Goal: Information Seeking & Learning: Learn about a topic

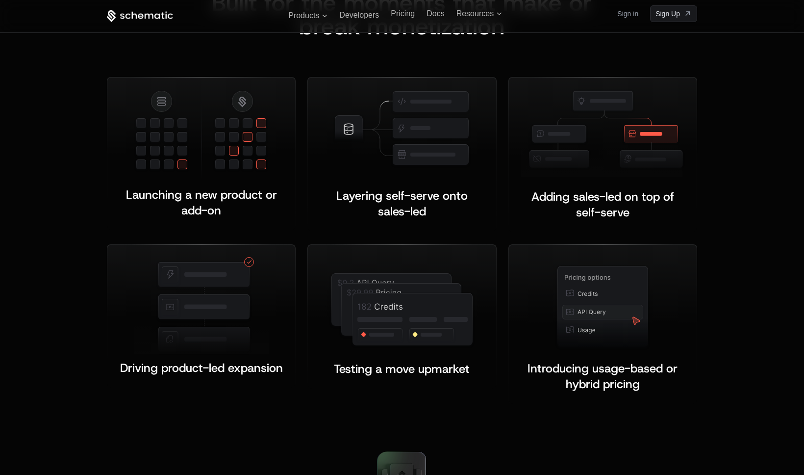
scroll to position [1865, 0]
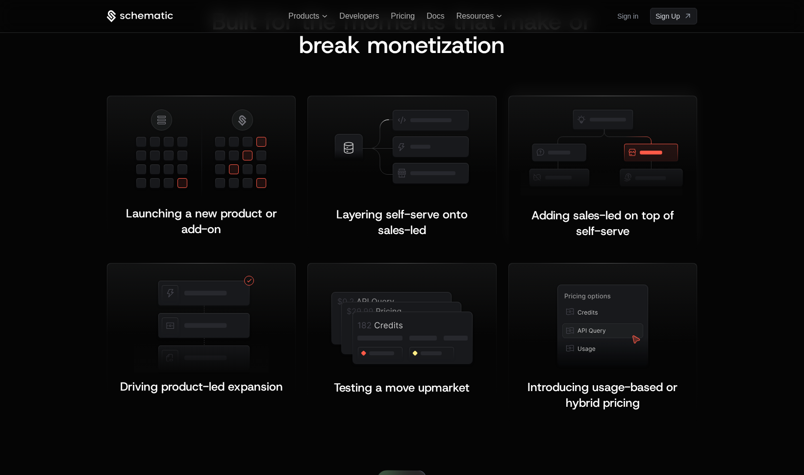
click at [695, 180] on div "Adding sales-led on top of self-serve ﻿ ﻿" at bounding box center [603, 173] width 188 height 154
click at [759, 227] on div "Built for the moments that make or b reak monetization Launching a new product …" at bounding box center [402, 216] width 804 height 492
click at [755, 253] on div "Built for the moments that make or b reak monetization Launching a new product …" at bounding box center [402, 216] width 804 height 492
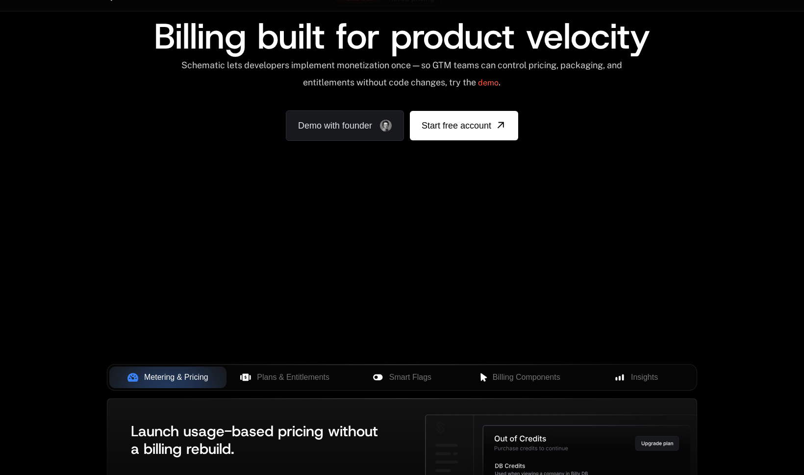
scroll to position [0, 0]
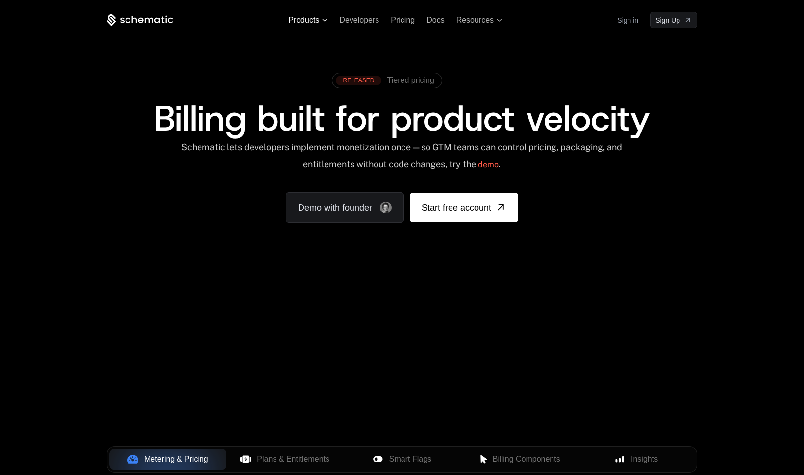
click at [313, 17] on span "Products" at bounding box center [303, 20] width 31 height 9
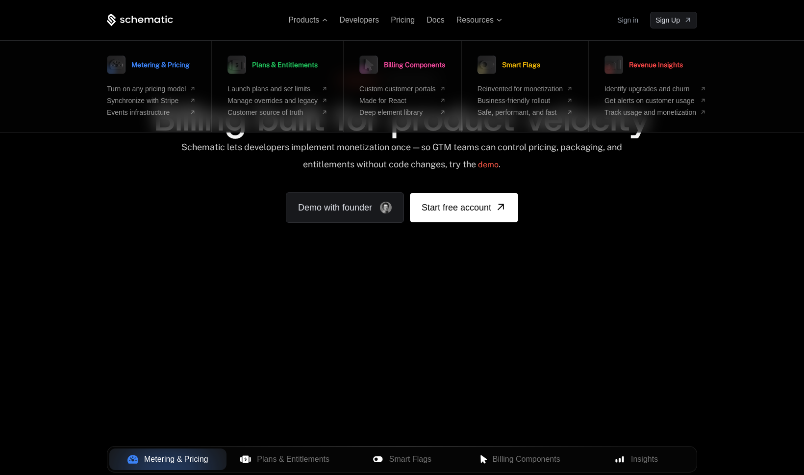
click at [742, 230] on div "Products Metering & Pricing Turn on any pricing model Synchronize with Stripe E…" at bounding box center [402, 146] width 804 height 293
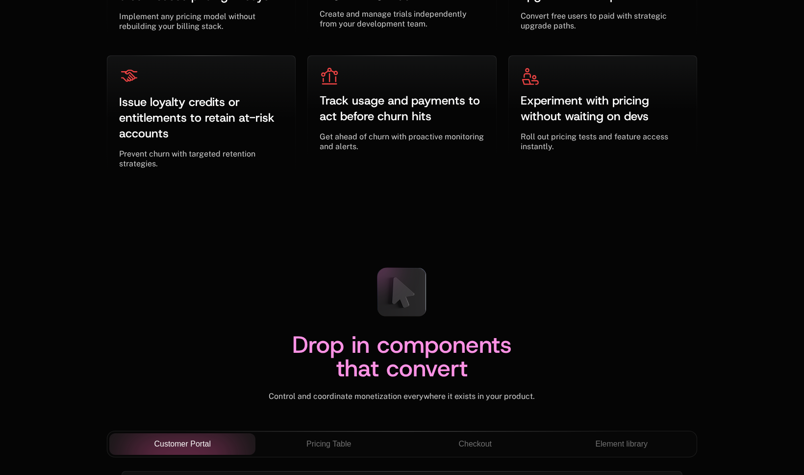
scroll to position [3368, 0]
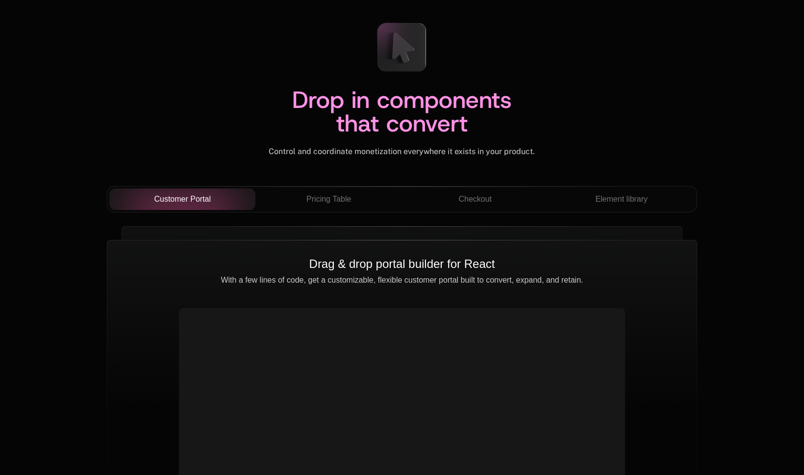
click at [742, 230] on div "Drop in components that convert Control and coordinate monetization everywhere …" at bounding box center [402, 299] width 804 height 649
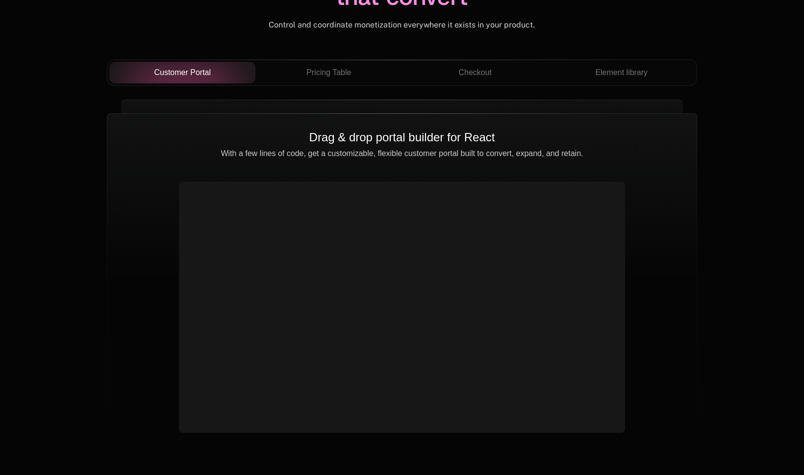
scroll to position [3495, 0]
click at [339, 73] on span "Pricing Table" at bounding box center [328, 72] width 45 height 12
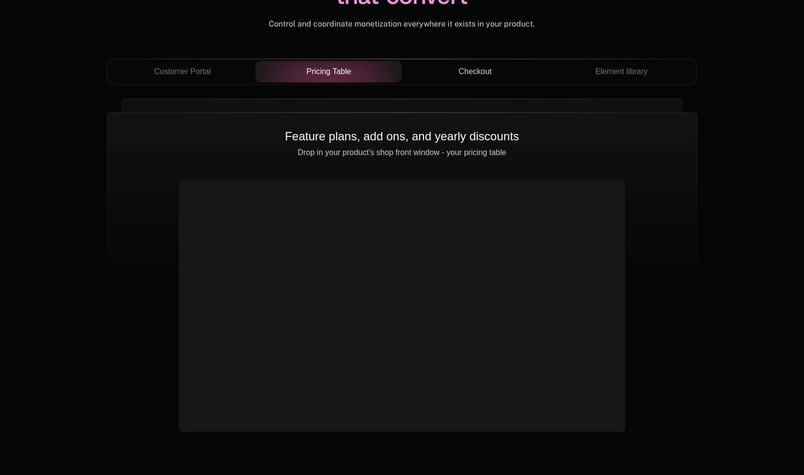
click at [468, 72] on span "Checkout" at bounding box center [474, 72] width 33 height 12
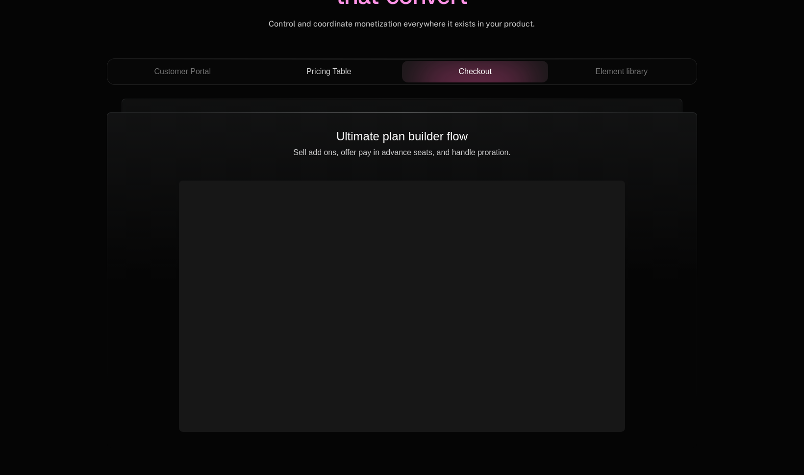
click at [326, 68] on span "Pricing Table" at bounding box center [328, 72] width 45 height 12
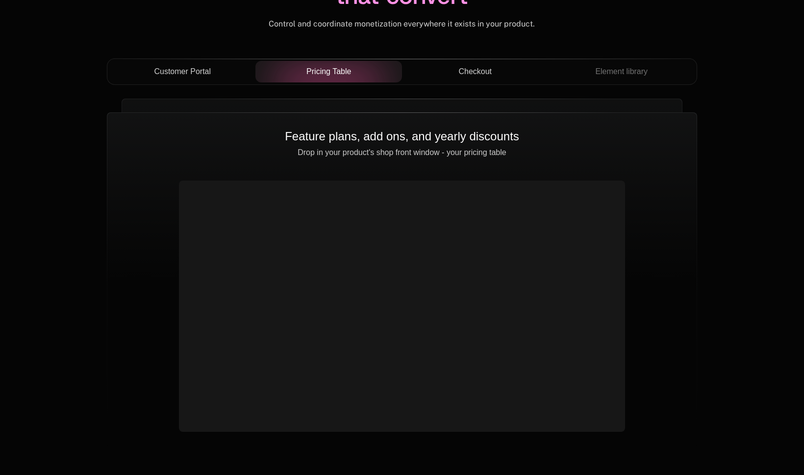
click at [204, 66] on span "Customer Portal" at bounding box center [182, 72] width 57 height 12
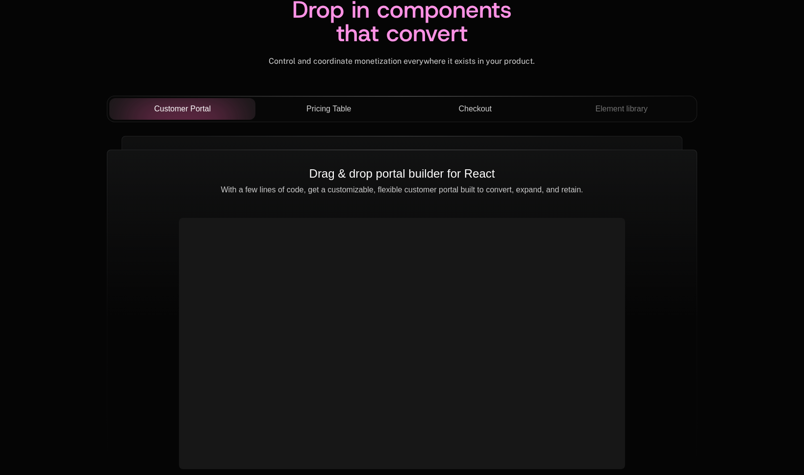
scroll to position [3458, 0]
click at [330, 104] on span "Pricing Table" at bounding box center [328, 108] width 45 height 12
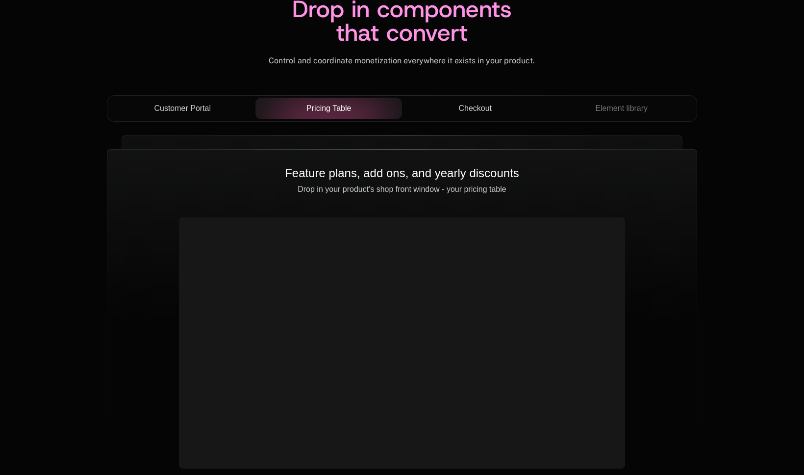
scroll to position [3490, 0]
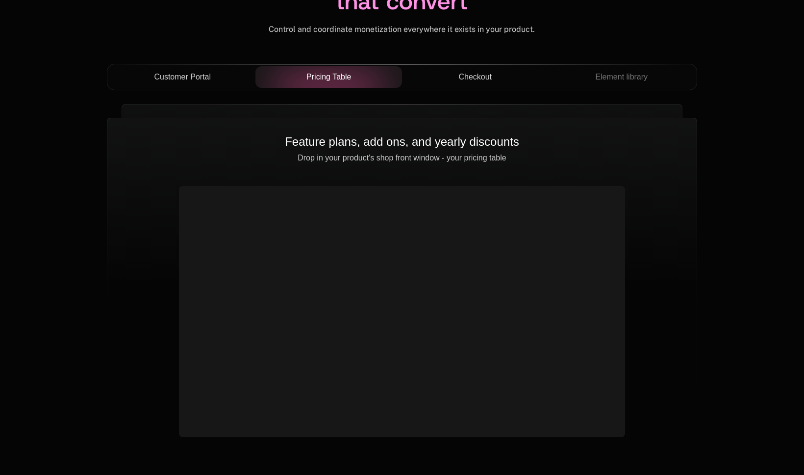
click at [487, 77] on span "Checkout" at bounding box center [474, 77] width 33 height 12
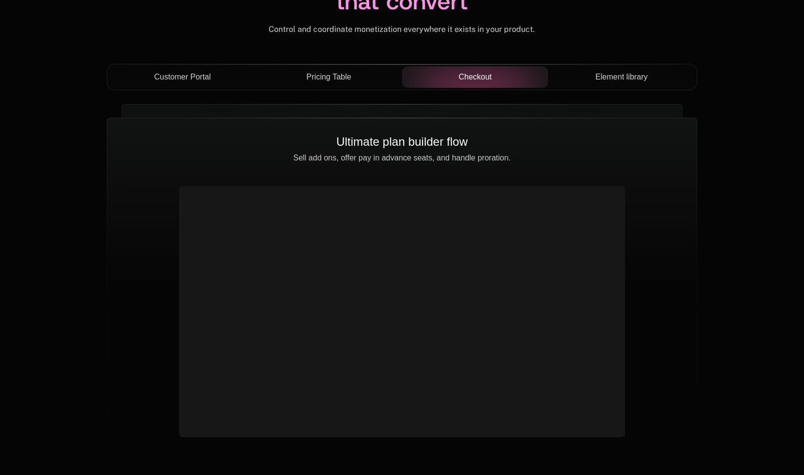
click at [635, 79] on span "Element library" at bounding box center [621, 77] width 52 height 12
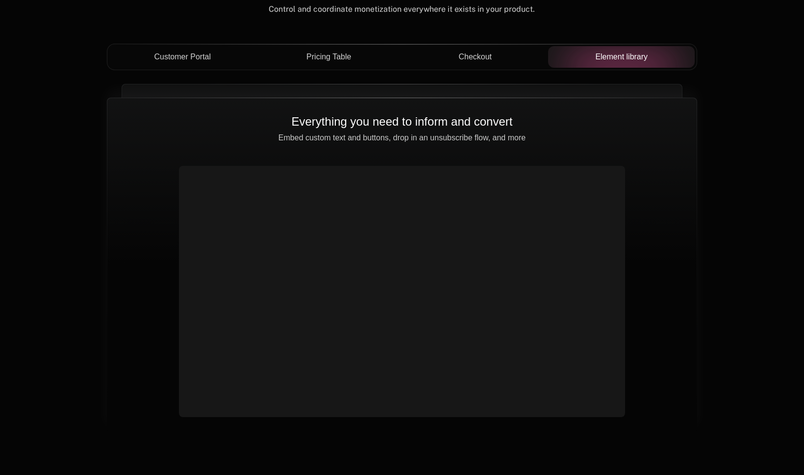
scroll to position [3511, 0]
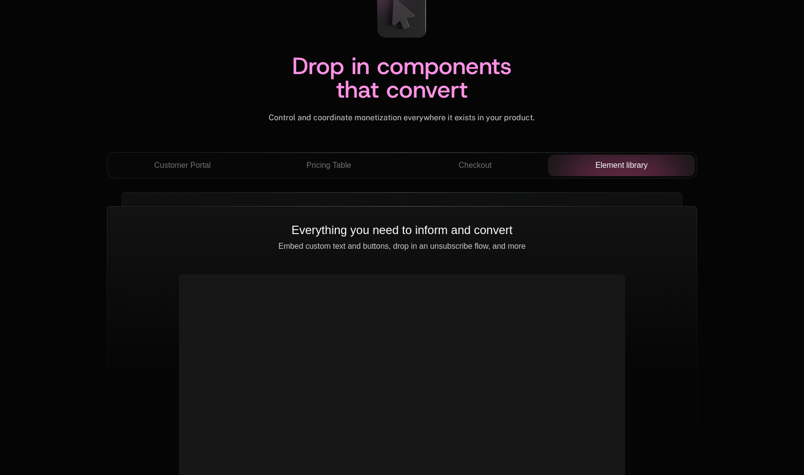
scroll to position [3478, 0]
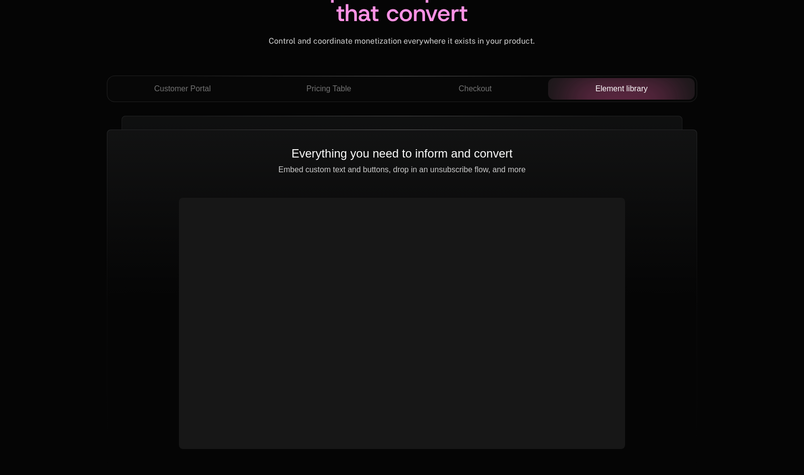
click at [762, 219] on div "Drop in components that convert Control and coordinate monetization everywhere …" at bounding box center [402, 189] width 804 height 649
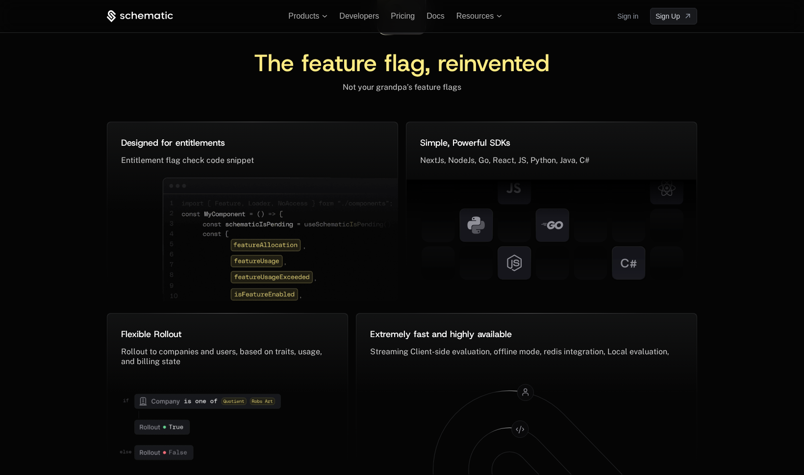
scroll to position [4657, 0]
click at [753, 232] on div "The feature flag, reinvented Not your grandpa’s feature flags Designed for enti…" at bounding box center [402, 315] width 804 height 750
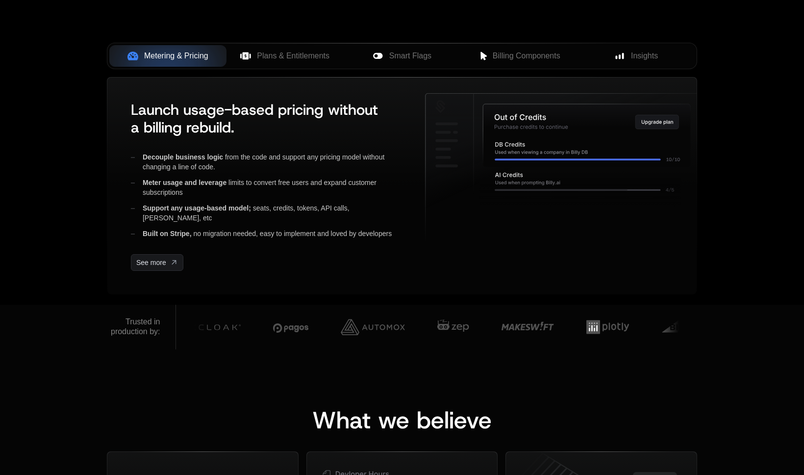
scroll to position [0, 0]
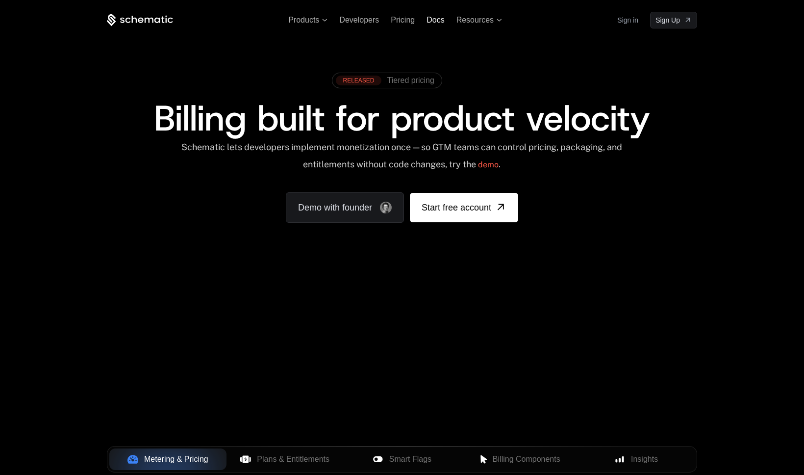
click at [428, 18] on span "Docs" at bounding box center [436, 20] width 18 height 8
click at [393, 19] on span "Pricing" at bounding box center [403, 20] width 24 height 8
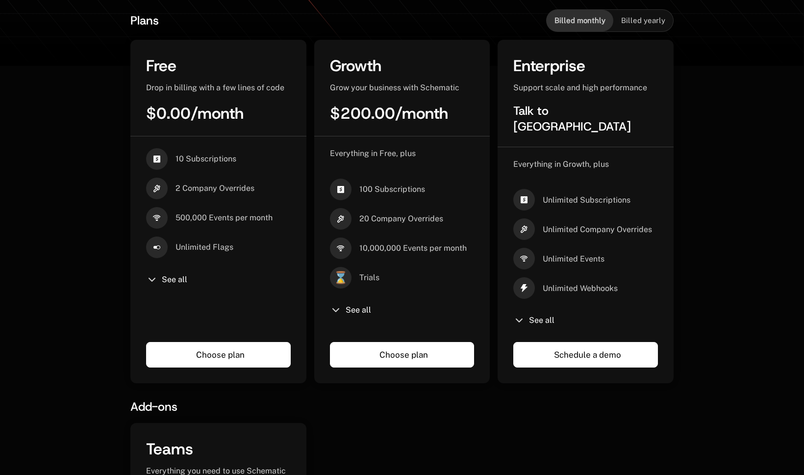
scroll to position [217, 0]
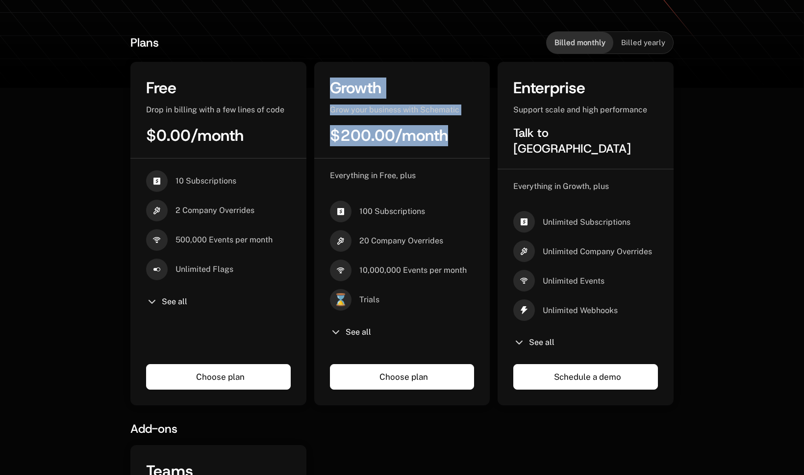
drag, startPoint x: 484, startPoint y: 152, endPoint x: 486, endPoint y: 70, distance: 82.9
click at [486, 70] on div "Growth Grow your business with Schematic $200.00 / month Everything in Free, pl…" at bounding box center [402, 233] width 176 height 343
click at [479, 88] on div "Growth Grow your business with Schematic $200.00 / month" at bounding box center [402, 117] width 176 height 81
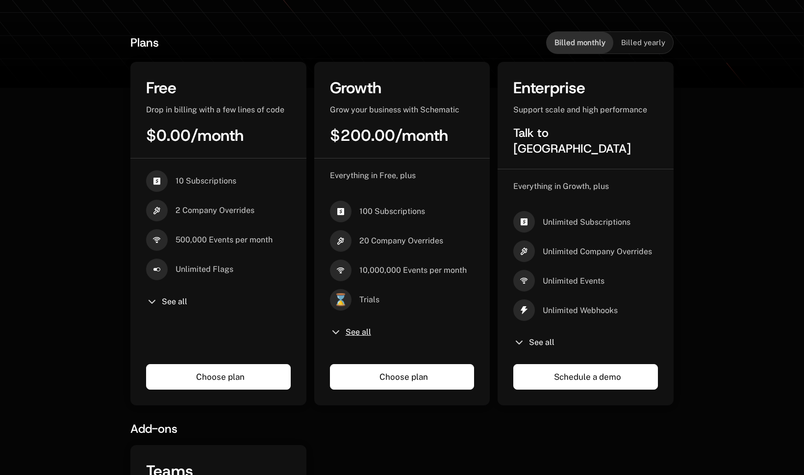
click at [359, 336] on span "See all" at bounding box center [358, 332] width 25 height 8
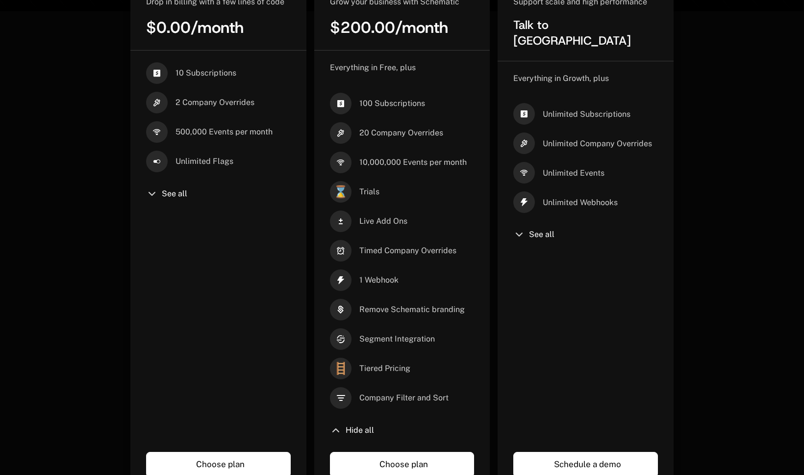
scroll to position [414, 0]
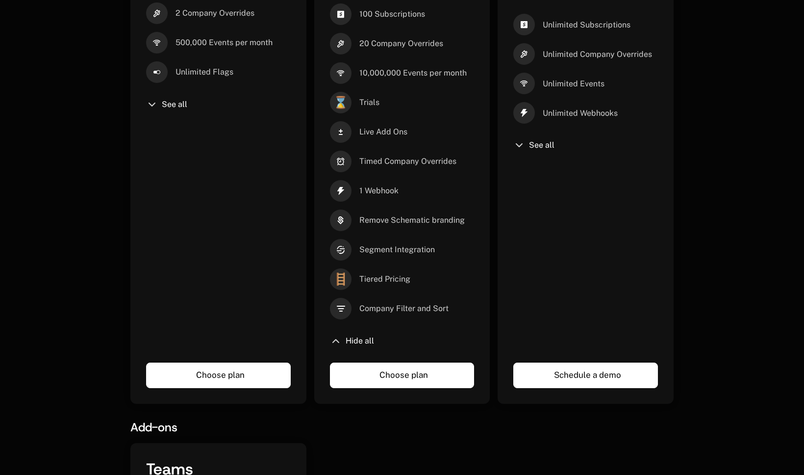
click at [705, 284] on div "Plans Billed monthly Billed yearly Free Drop in billing with a few lines of cod…" at bounding box center [401, 315] width 637 height 868
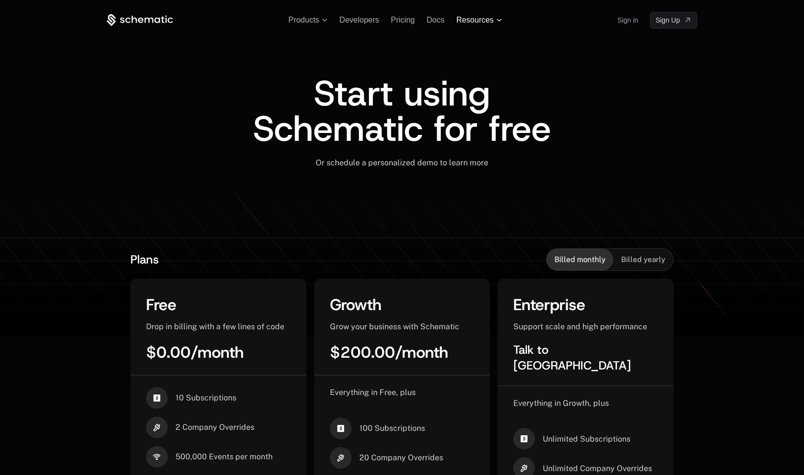
click at [486, 22] on span "Resources" at bounding box center [474, 20] width 37 height 9
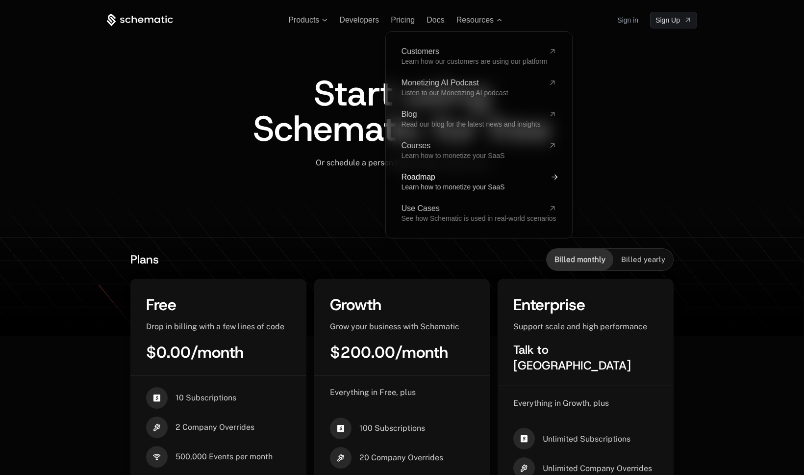
click at [445, 182] on link "Roadmap Learn how to monetize your SaaS" at bounding box center [479, 182] width 155 height 18
